Goal: Transaction & Acquisition: Download file/media

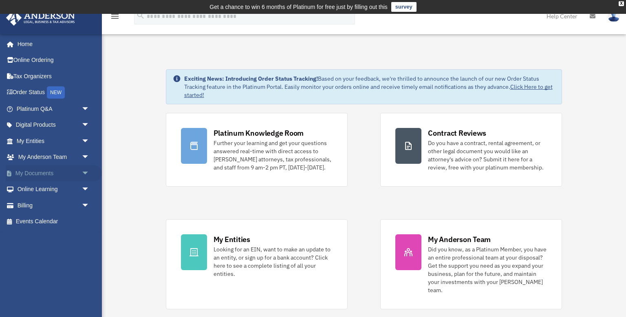
click at [82, 172] on span "arrow_drop_down" at bounding box center [90, 173] width 16 height 17
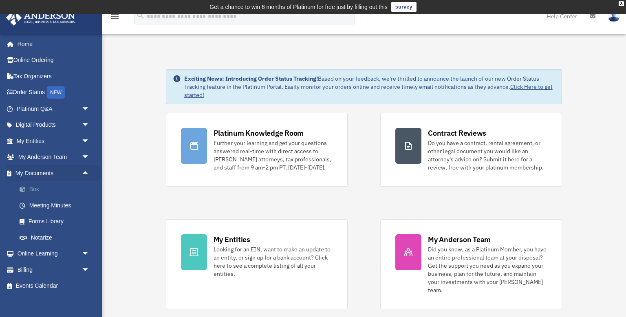
click at [31, 191] on link "Box" at bounding box center [56, 189] width 91 height 16
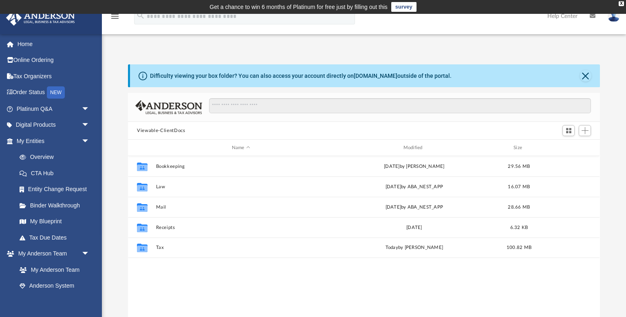
scroll to position [185, 472]
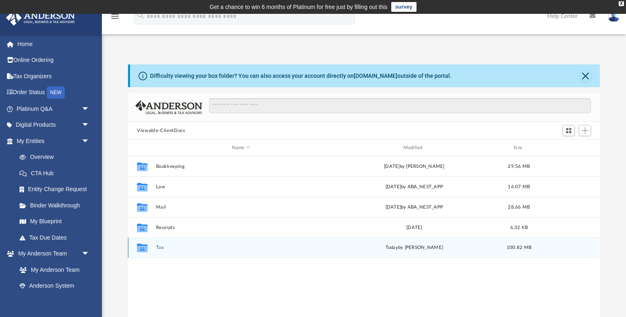
click at [157, 248] on button "Tax" at bounding box center [241, 247] width 170 height 5
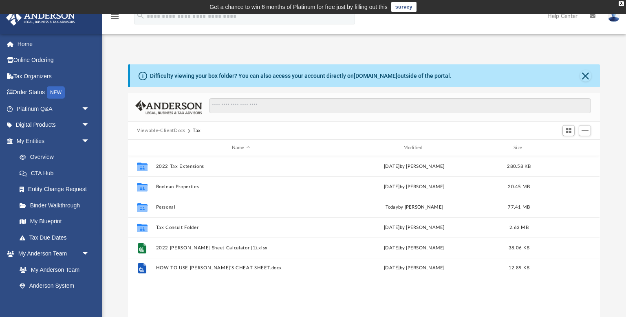
click at [171, 129] on button "Viewable-ClientDocs" at bounding box center [161, 130] width 48 height 7
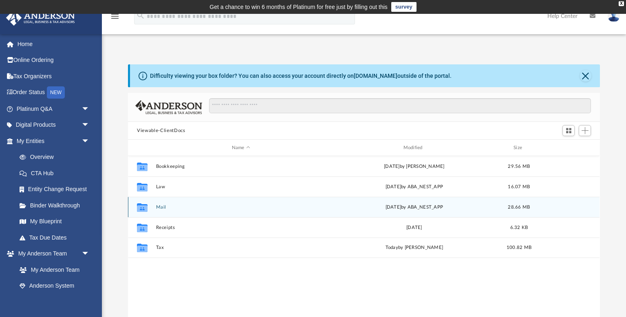
click at [162, 210] on div "Collaborated Folder Mail [DATE] by ABA_NEST_APP 28.66 MB" at bounding box center [364, 207] width 472 height 20
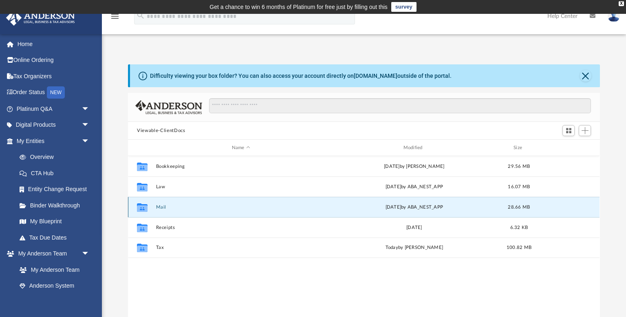
click at [162, 208] on button "Mail" at bounding box center [241, 207] width 170 height 5
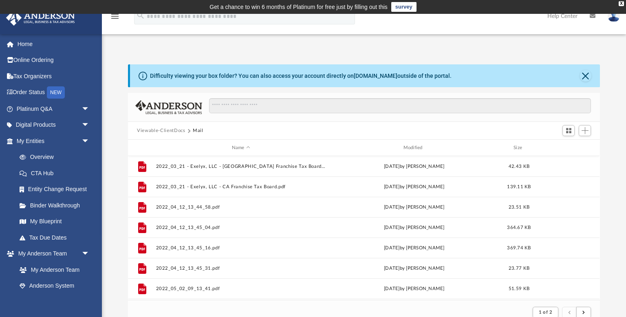
scroll to position [2, 0]
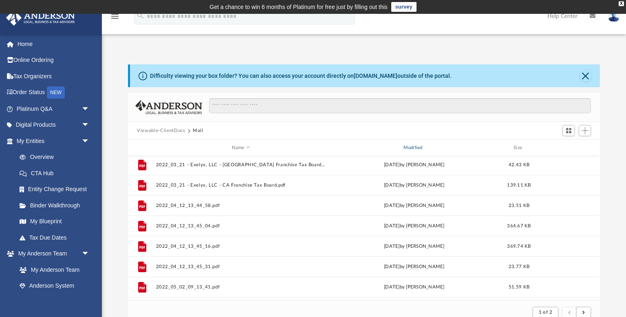
click at [430, 148] on div "Modified" at bounding box center [415, 147] width 170 height 7
click at [425, 147] on span "Modified" at bounding box center [425, 147] width 3 height 3
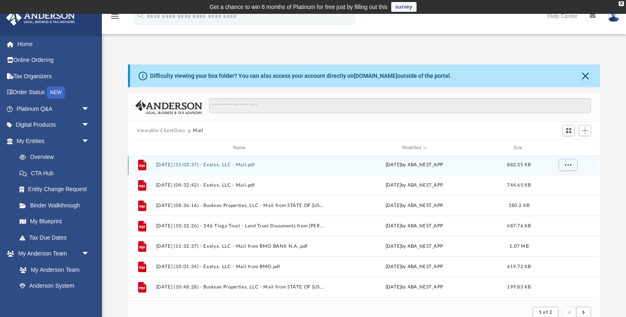
click at [198, 161] on div "File [DATE] (11:02:37) - Exelyx, LLC - Mail.pdf [DATE] by ABA_NEST_APP 882.55 KB" at bounding box center [364, 165] width 472 height 20
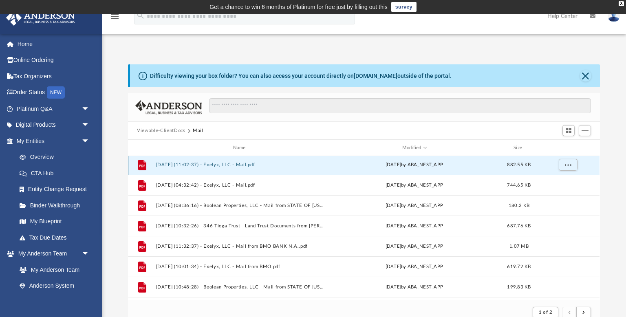
click at [197, 163] on button "[DATE] (11:02:37) - Exelyx, LLC - Mail.pdf" at bounding box center [241, 164] width 170 height 5
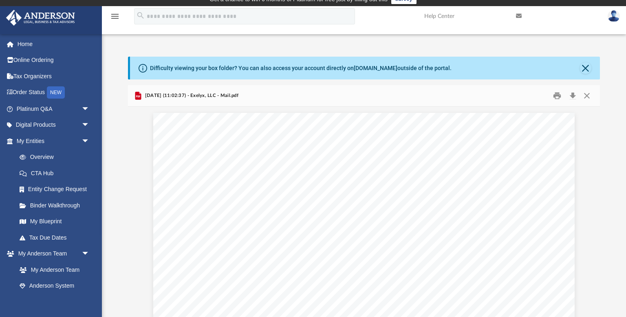
scroll to position [0, 0]
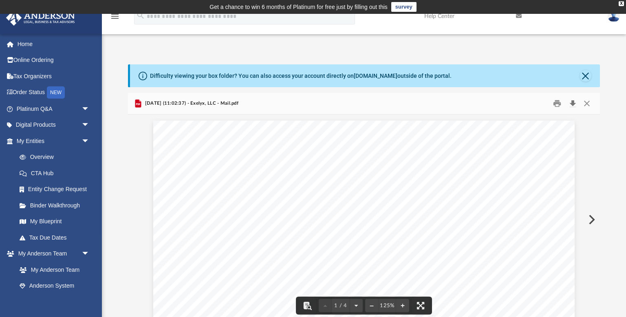
click at [573, 102] on button "Download" at bounding box center [573, 103] width 15 height 13
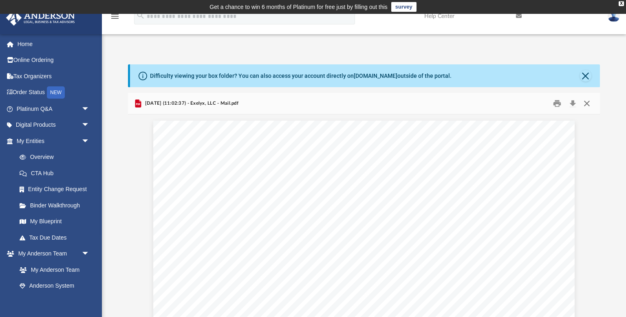
click at [586, 107] on button "Close" at bounding box center [587, 103] width 15 height 13
